Goal: Task Accomplishment & Management: Use online tool/utility

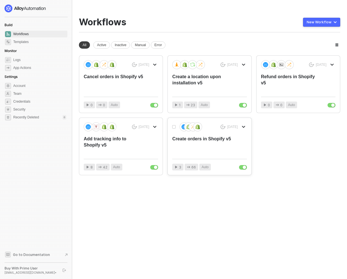
click at [211, 144] on div "Create orders in Shopify v5" at bounding box center [201, 145] width 59 height 19
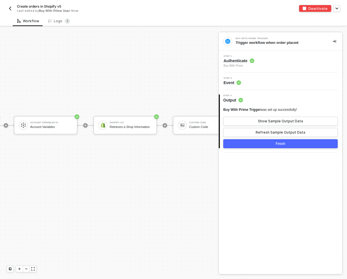
scroll to position [394, 73]
click at [42, 129] on div "Account Variables" at bounding box center [51, 127] width 42 height 4
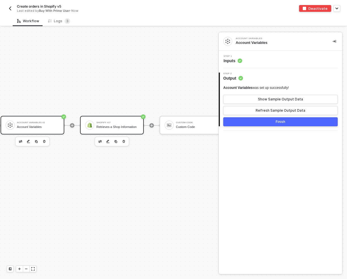
scroll to position [394, 86]
click at [121, 126] on div "Retrieves a Shop Information" at bounding box center [117, 127] width 42 height 4
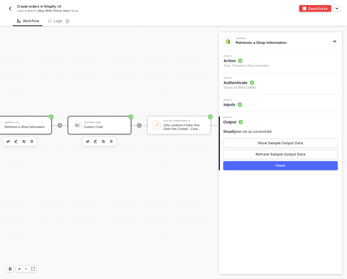
scroll to position [394, 179]
click at [93, 125] on div "Custom Code Custom Code" at bounding box center [104, 125] width 42 height 11
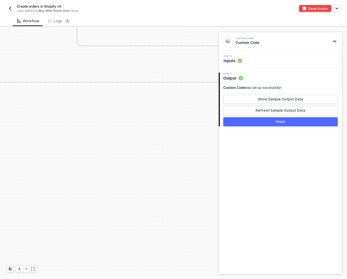
scroll to position [473, 417]
click at [10, 8] on img "button" at bounding box center [10, 8] width 5 height 5
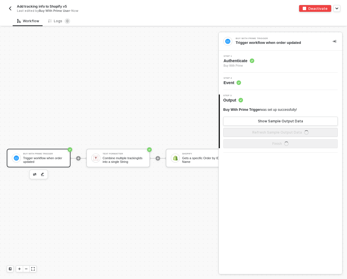
scroll to position [10, 0]
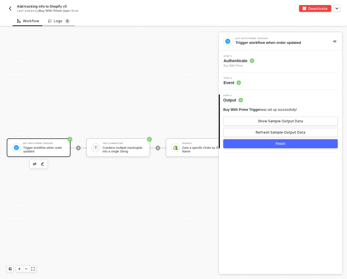
click at [65, 21] on sup "0" at bounding box center [68, 21] width 6 height 6
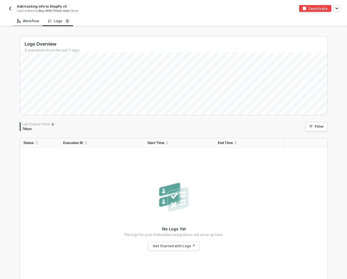
click at [32, 22] on div "Workflow" at bounding box center [28, 21] width 22 height 5
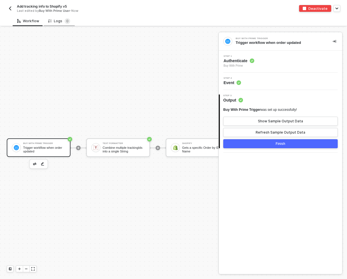
click at [54, 19] on div "Logs 0" at bounding box center [59, 21] width 22 height 6
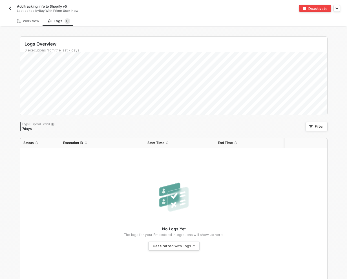
click at [29, 129] on div "7 days" at bounding box center [38, 129] width 32 height 5
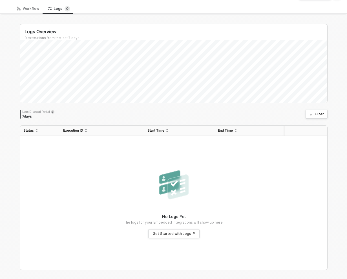
scroll to position [0, 0]
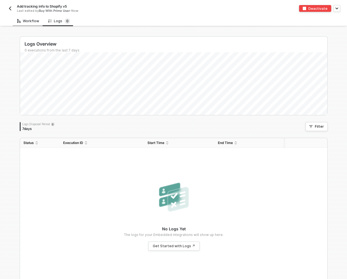
click at [30, 20] on div "Workflow" at bounding box center [28, 21] width 22 height 5
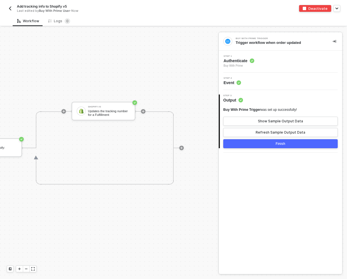
scroll to position [10, 367]
click at [12, 10] on button "button" at bounding box center [10, 8] width 7 height 7
